Goal: Task Accomplishment & Management: Use online tool/utility

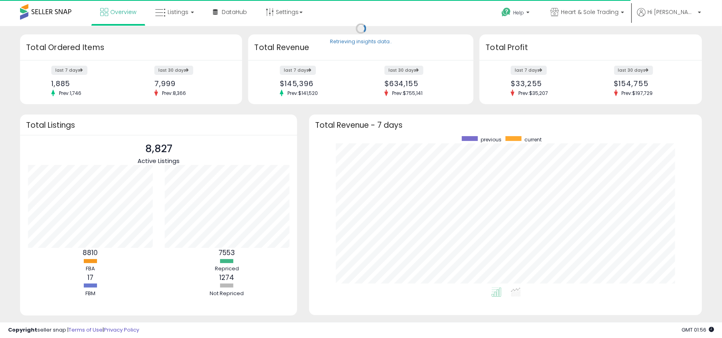
scroll to position [151, 377]
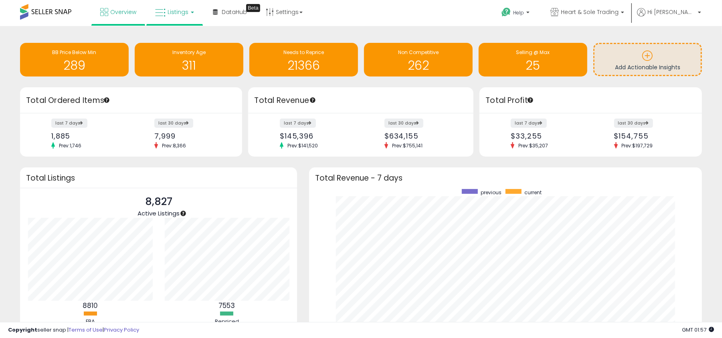
click at [176, 12] on span "Listings" at bounding box center [178, 12] width 21 height 8
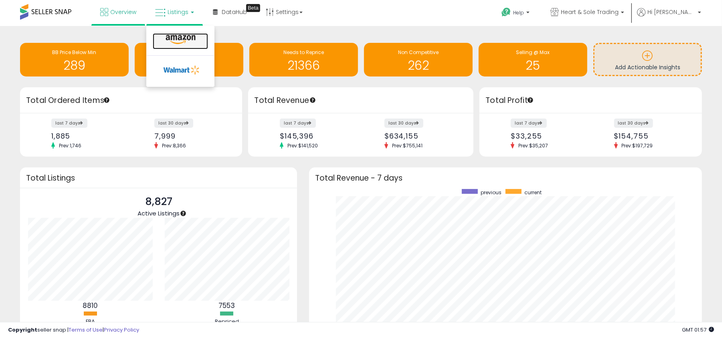
click at [181, 41] on icon at bounding box center [180, 39] width 35 height 10
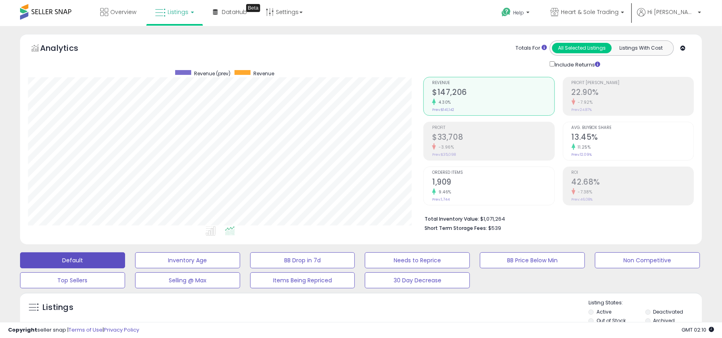
scroll to position [164, 395]
click at [619, 15] on span "Heart & Sole Trading" at bounding box center [590, 12] width 58 height 8
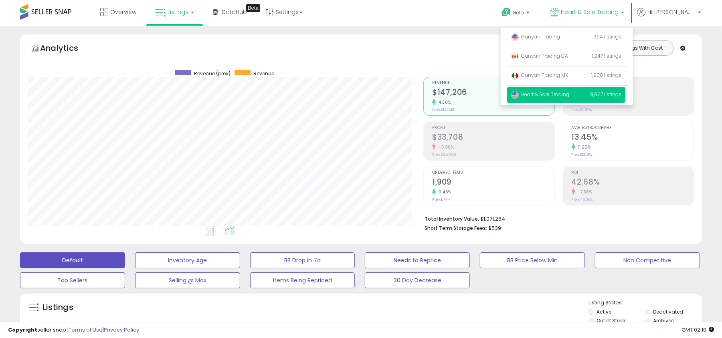
click at [619, 15] on span "Heart & Sole Trading" at bounding box center [590, 12] width 58 height 8
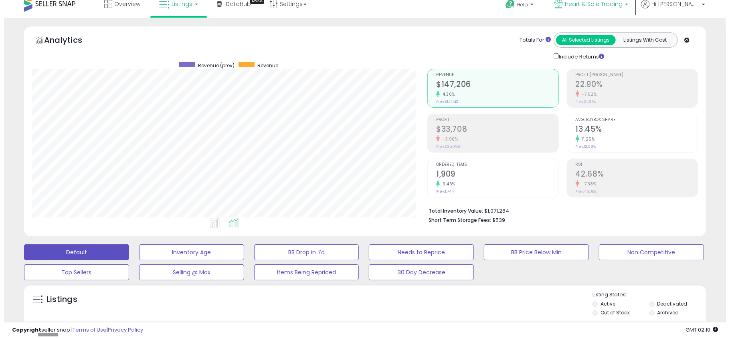
scroll to position [107, 0]
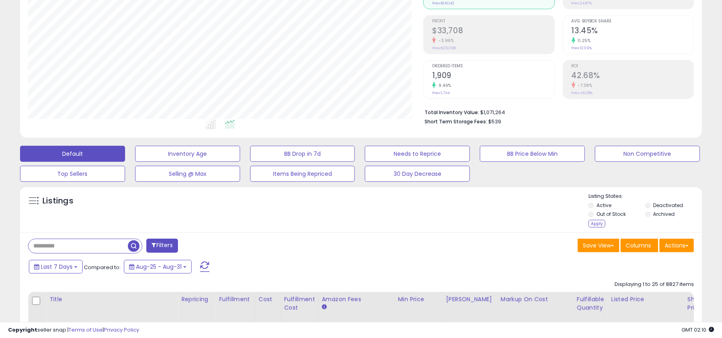
drag, startPoint x: 599, startPoint y: 225, endPoint x: 604, endPoint y: 230, distance: 6.8
click at [599, 225] on div "Apply" at bounding box center [597, 224] width 17 height 8
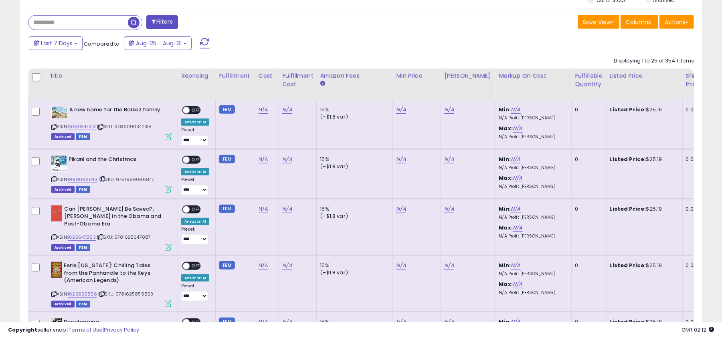
scroll to position [0, 0]
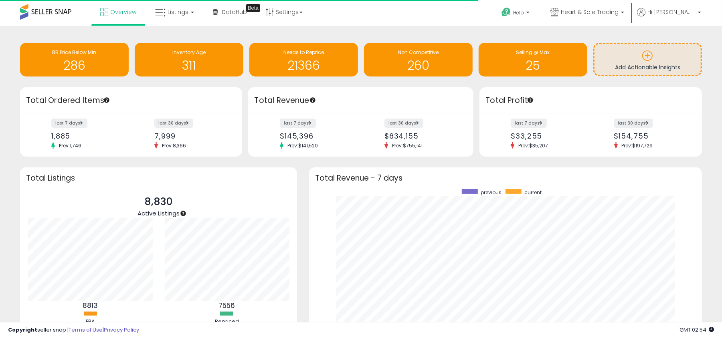
scroll to position [151, 377]
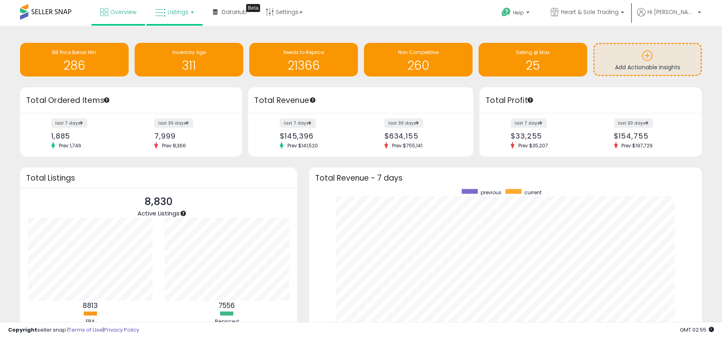
click at [172, 20] on link "Listings" at bounding box center [174, 12] width 51 height 24
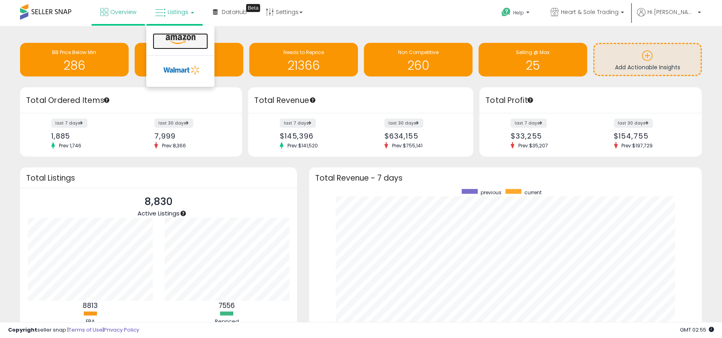
click at [183, 39] on icon at bounding box center [180, 39] width 35 height 10
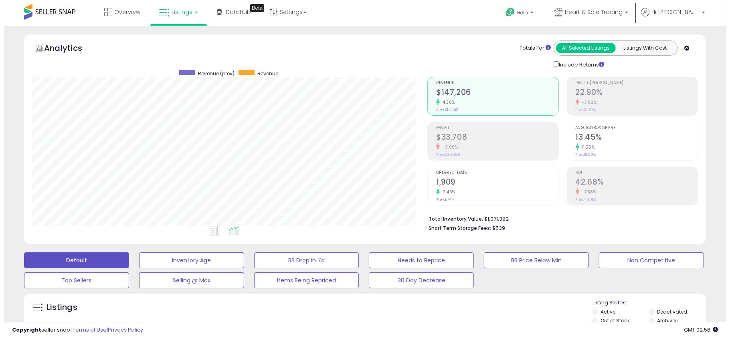
scroll to position [107, 0]
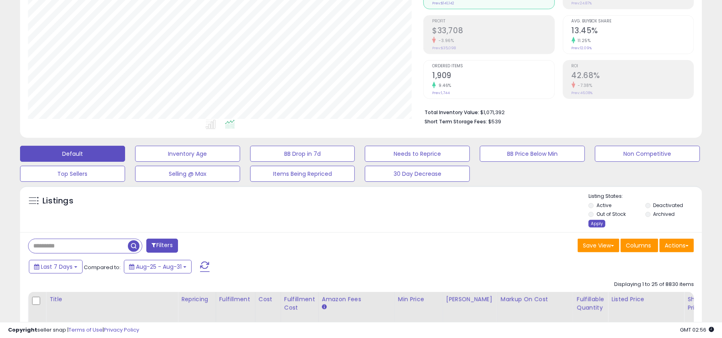
click at [601, 225] on div "Apply" at bounding box center [597, 224] width 17 height 8
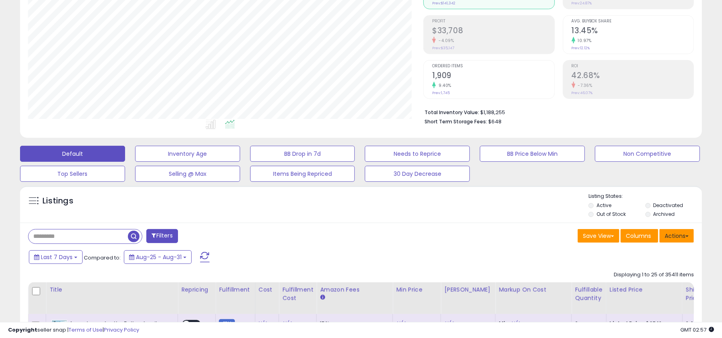
click at [676, 241] on button "Actions" at bounding box center [677, 236] width 34 height 14
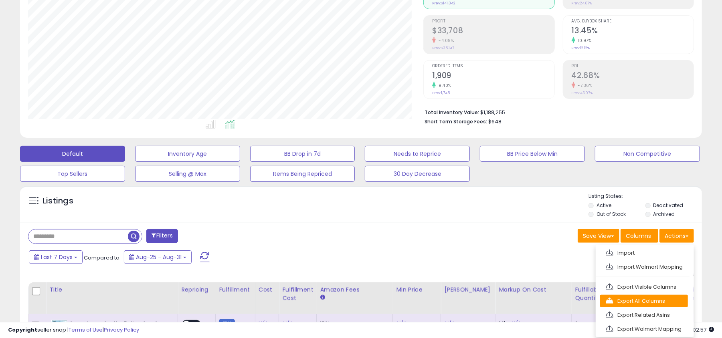
click at [645, 302] on link "Export All Columns" at bounding box center [644, 301] width 88 height 12
